Goal: Task Accomplishment & Management: Manage account settings

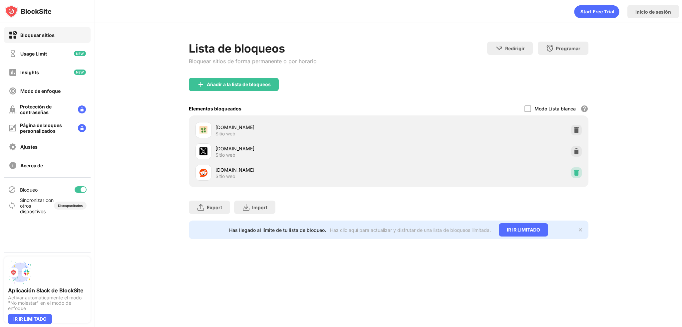
click at [578, 175] on img at bounding box center [576, 172] width 7 height 7
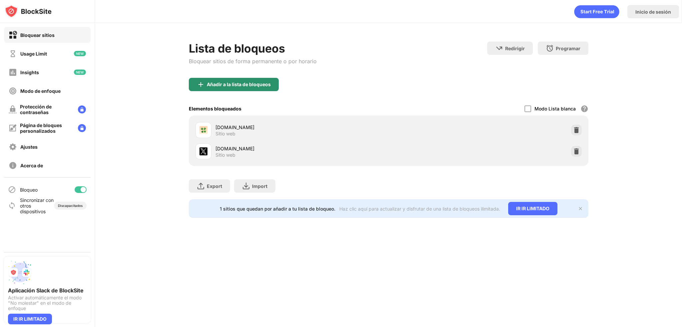
click at [210, 82] on div "Añadir a la lista de bloqueos" at bounding box center [239, 84] width 64 height 5
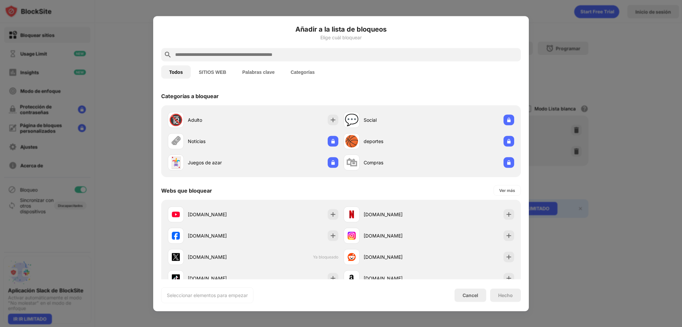
click at [241, 57] on input "text" at bounding box center [346, 55] width 344 height 8
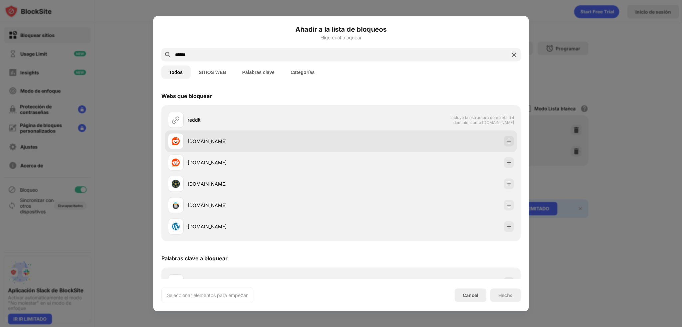
type input "******"
click at [391, 144] on div "[DOMAIN_NAME]" at bounding box center [341, 140] width 352 height 21
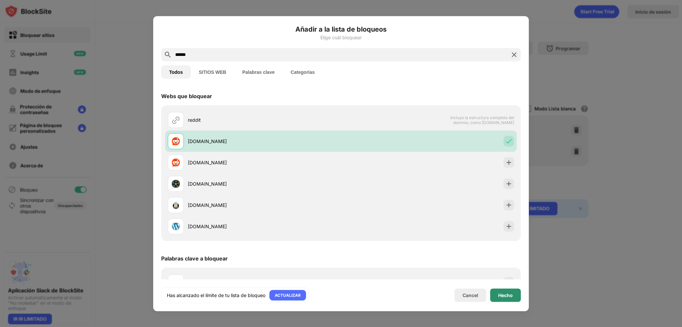
click at [501, 296] on div "Hecho" at bounding box center [505, 295] width 15 height 5
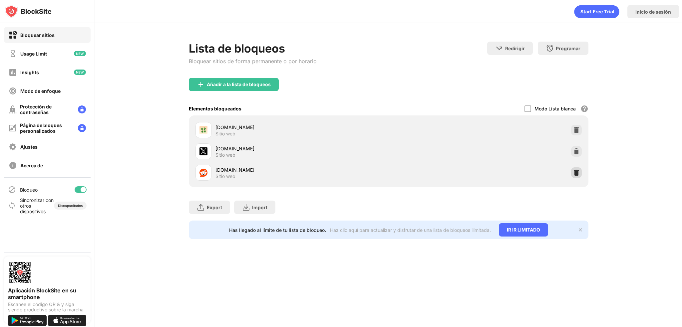
click at [578, 170] on img at bounding box center [576, 172] width 7 height 7
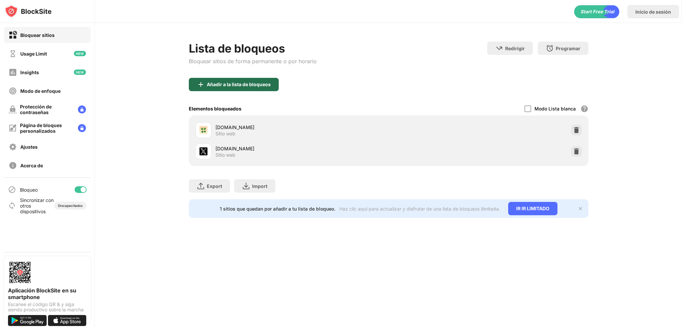
click at [259, 86] on div "Añadir a la lista de bloqueos" at bounding box center [239, 84] width 64 height 5
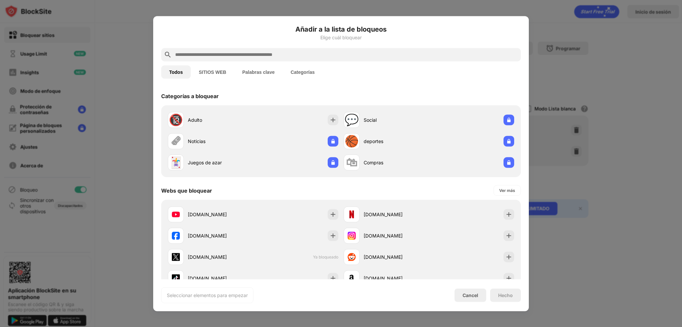
click at [261, 54] on input "text" at bounding box center [346, 55] width 344 height 8
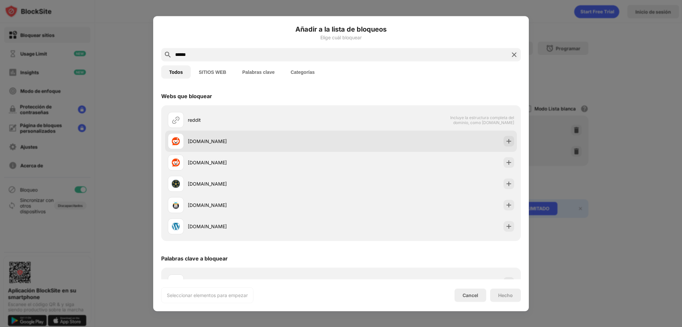
type input "******"
click at [283, 141] on div "[DOMAIN_NAME]" at bounding box center [264, 141] width 153 height 7
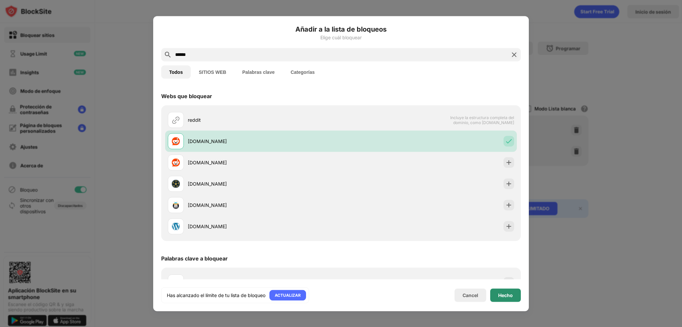
click at [503, 296] on div "Hecho" at bounding box center [505, 295] width 15 height 5
